Goal: Transaction & Acquisition: Purchase product/service

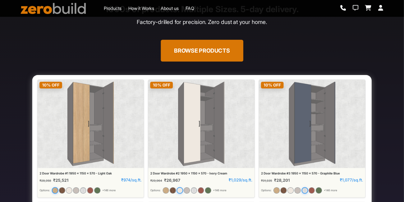
scroll to position [90, 0]
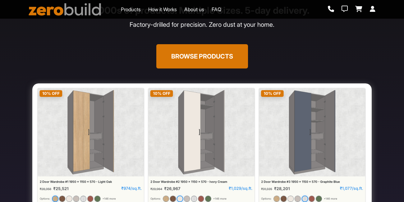
click at [105, 74] on div "Interiors, As Simple As Ordering Furniture! 1000s of products. Multiple Sizes. …" at bounding box center [202, 13] width 347 height 139
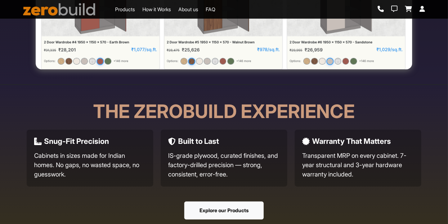
scroll to position [0, 0]
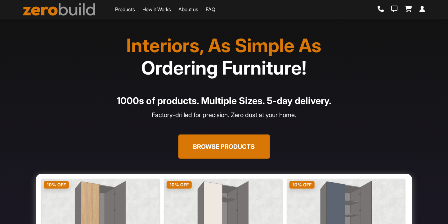
click at [115, 10] on link "Products" at bounding box center [125, 9] width 20 height 7
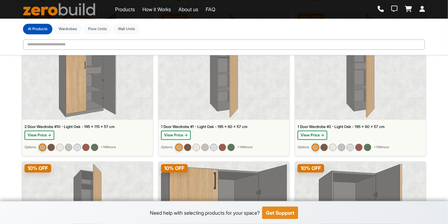
scroll to position [488, 0]
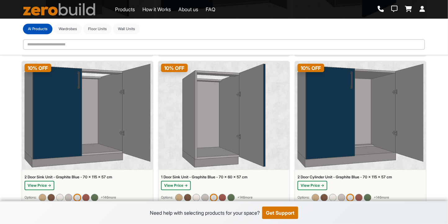
scroll to position [5877, 0]
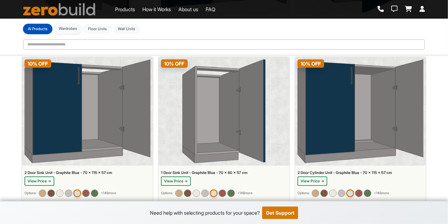
click at [74, 23] on button "Wardrobes" at bounding box center [68, 28] width 28 height 11
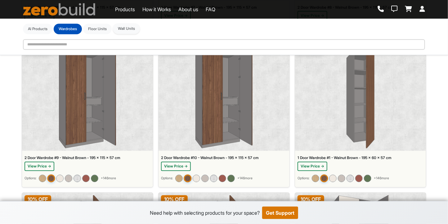
click at [127, 27] on button "Wall Units" at bounding box center [126, 28] width 27 height 11
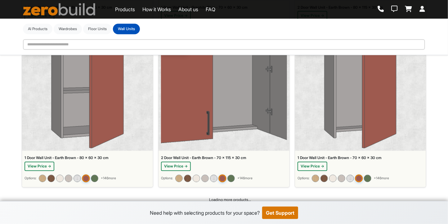
scroll to position [1976, 0]
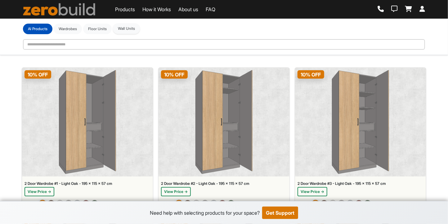
click at [132, 29] on button "Wall Units" at bounding box center [126, 28] width 27 height 11
